Goal: Check status: Check status

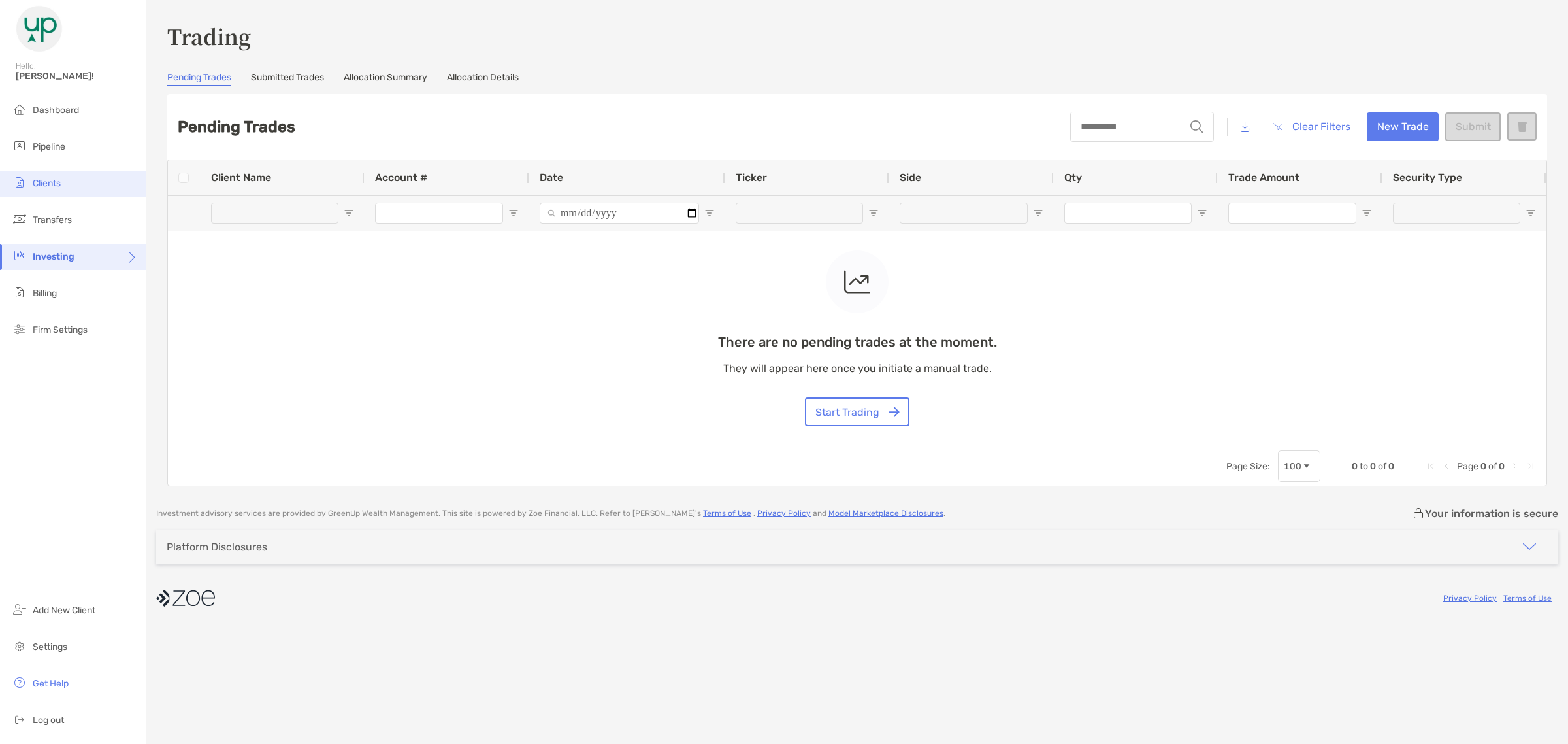
click at [50, 187] on span "Clients" at bounding box center [47, 184] width 28 height 11
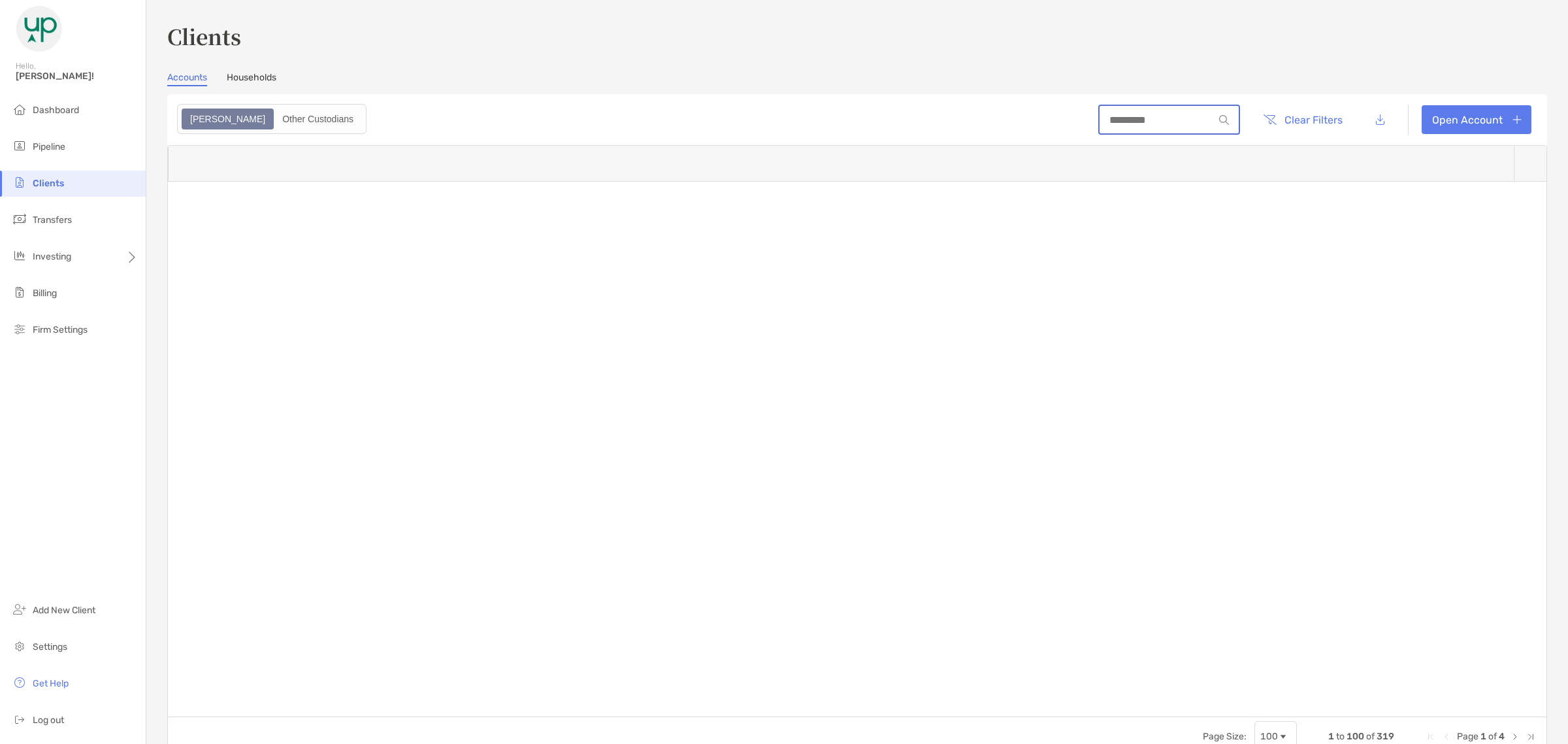
click at [1171, 124] on input at bounding box center [1157, 120] width 115 height 11
type input "*****"
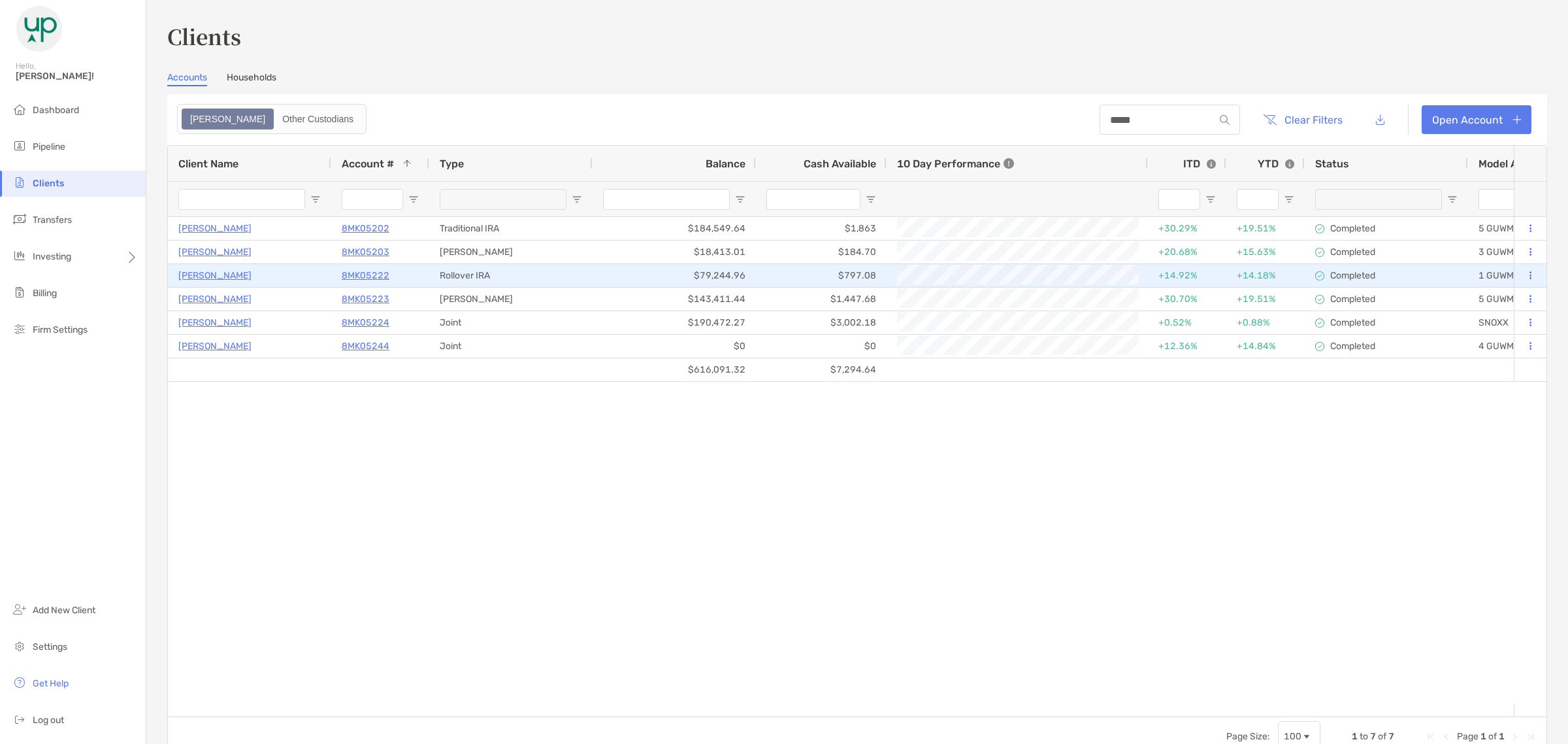
click at [347, 269] on p "8MK05222" at bounding box center [366, 275] width 48 height 16
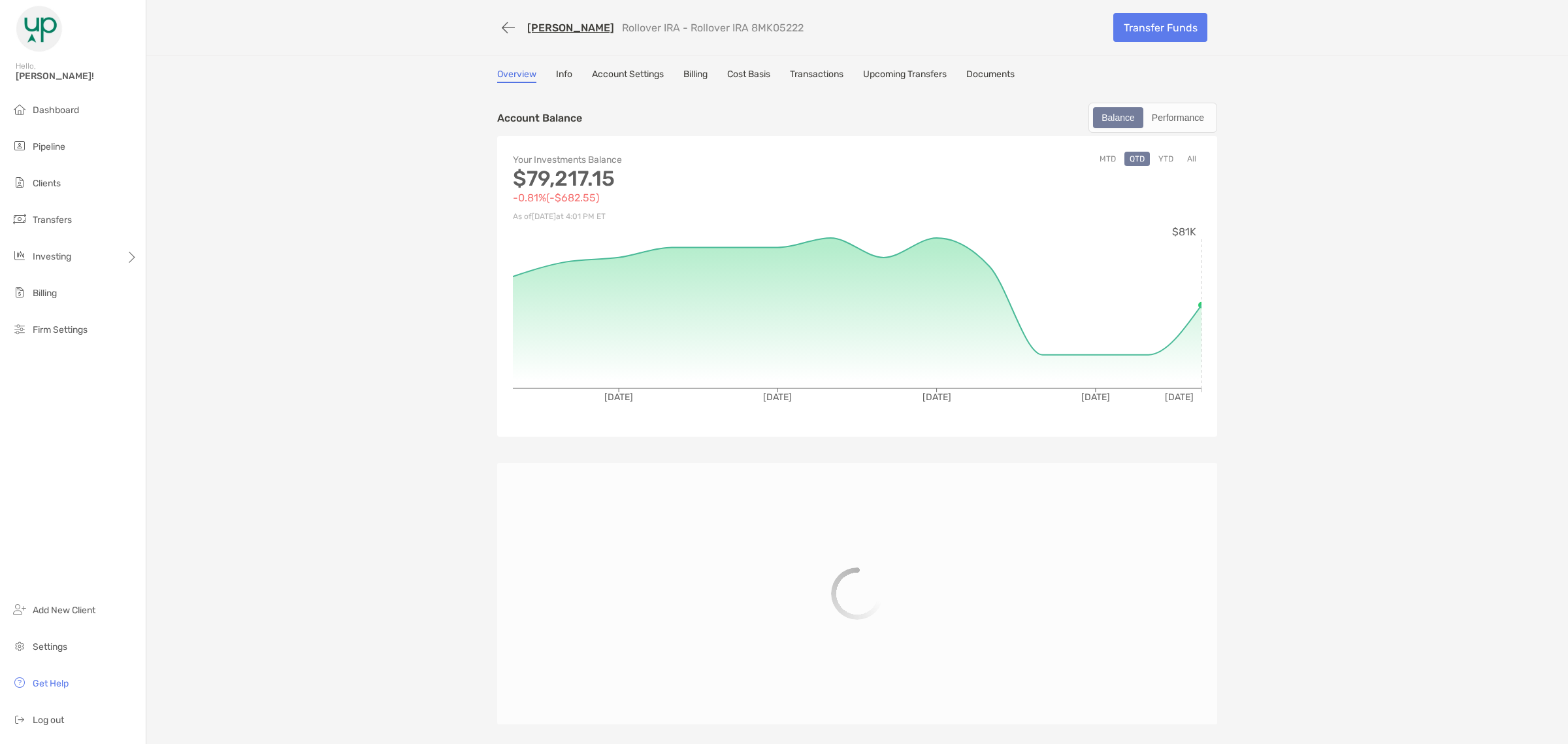
click at [821, 75] on link "Transactions" at bounding box center [817, 75] width 53 height 14
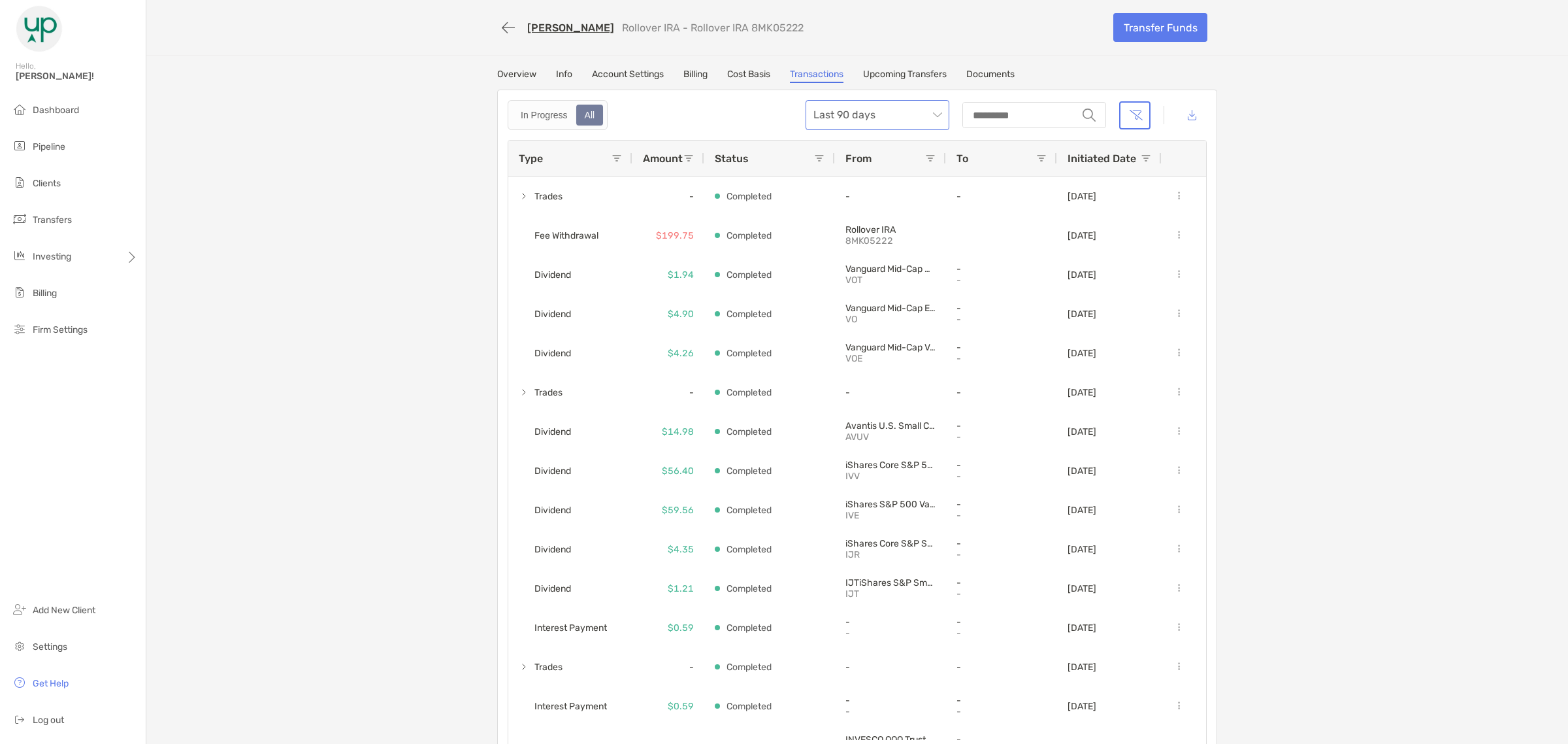
click at [856, 109] on span "Last 90 days" at bounding box center [877, 115] width 128 height 29
click at [842, 185] on div "Last 120 Days" at bounding box center [872, 185] width 123 height 16
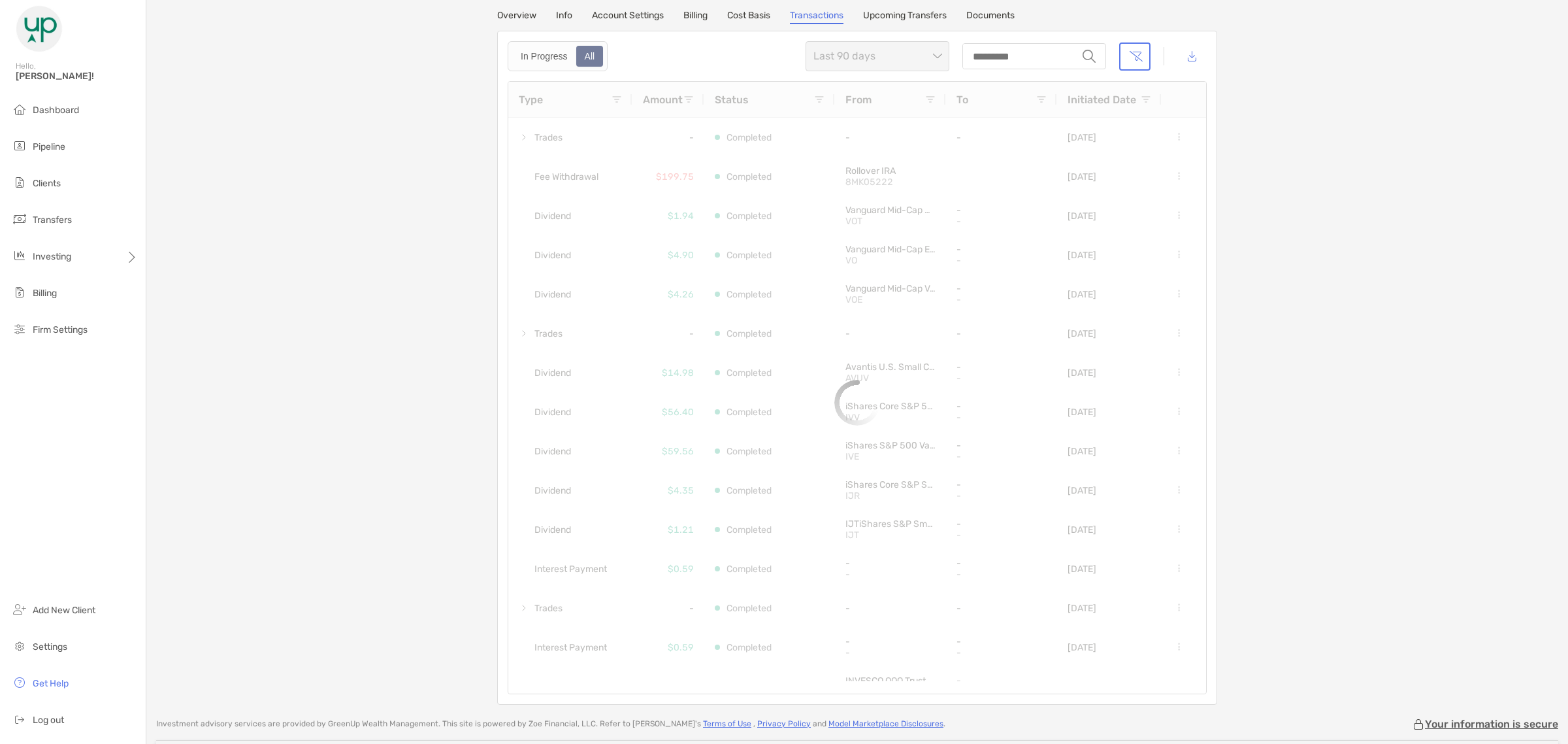
scroll to position [82, 0]
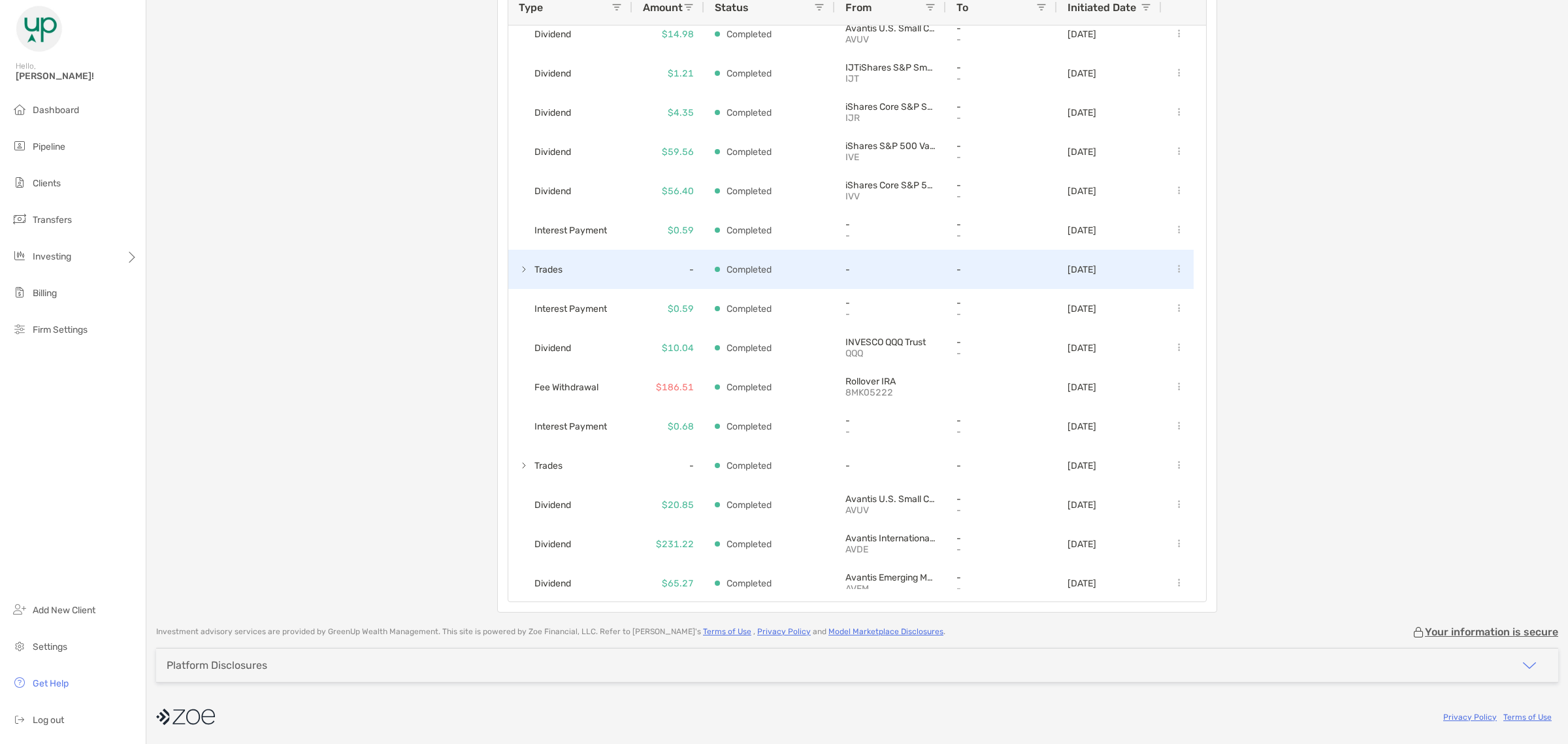
click at [518, 268] on span at bounding box center [523, 268] width 10 height 10
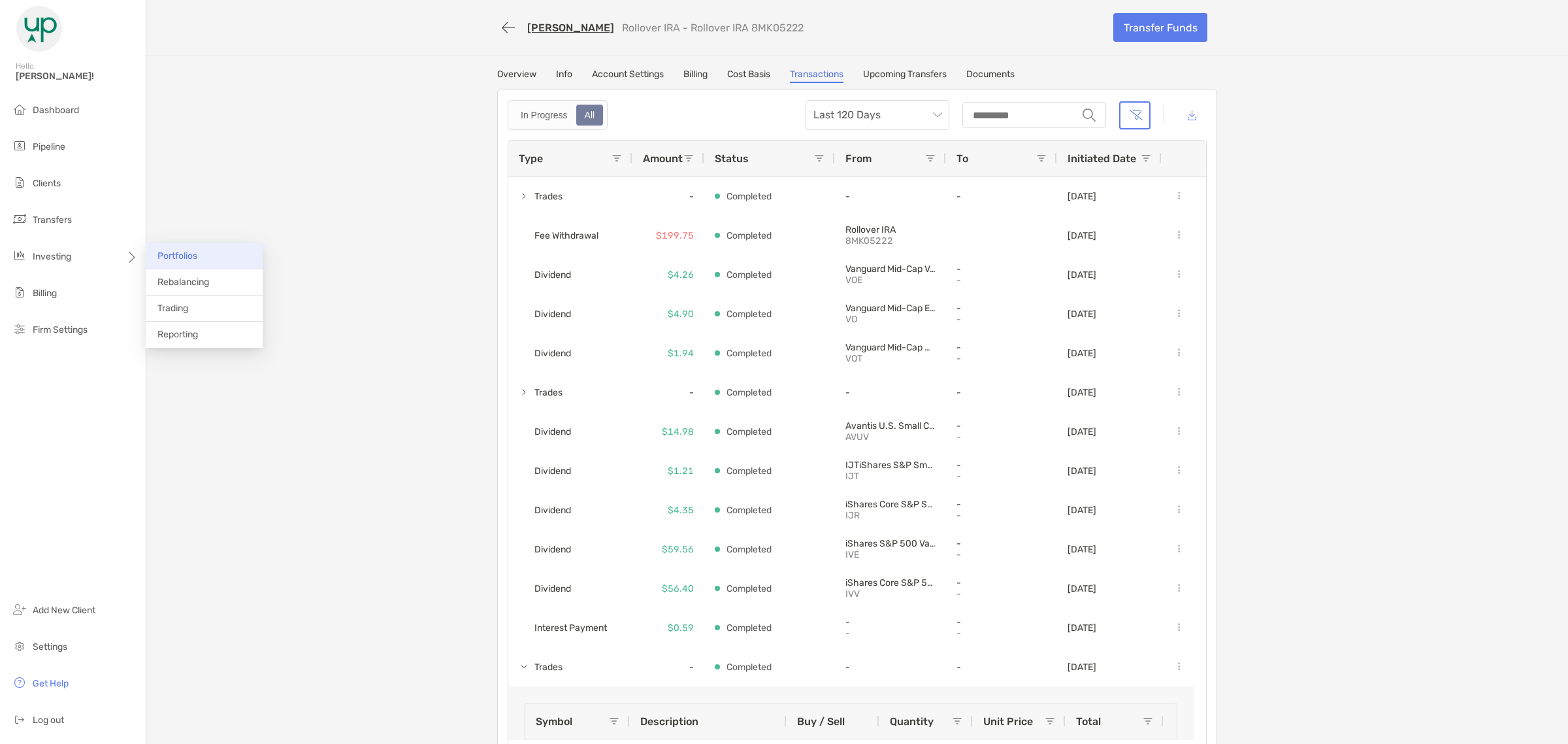
click at [194, 257] on span "Portfolios" at bounding box center [177, 256] width 40 height 11
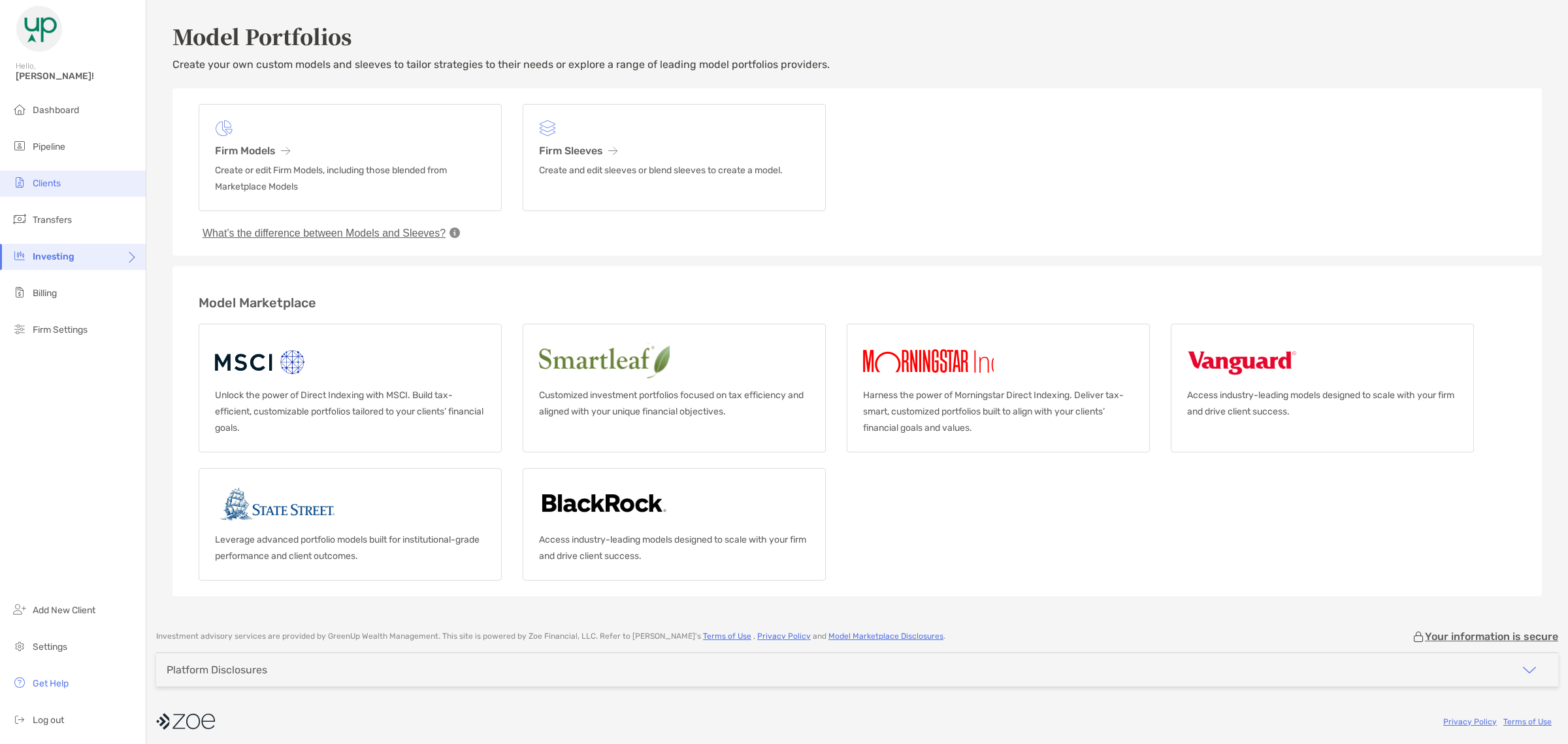
click at [46, 175] on li "Clients" at bounding box center [73, 183] width 146 height 26
